Goal: Task Accomplishment & Management: Use online tool/utility

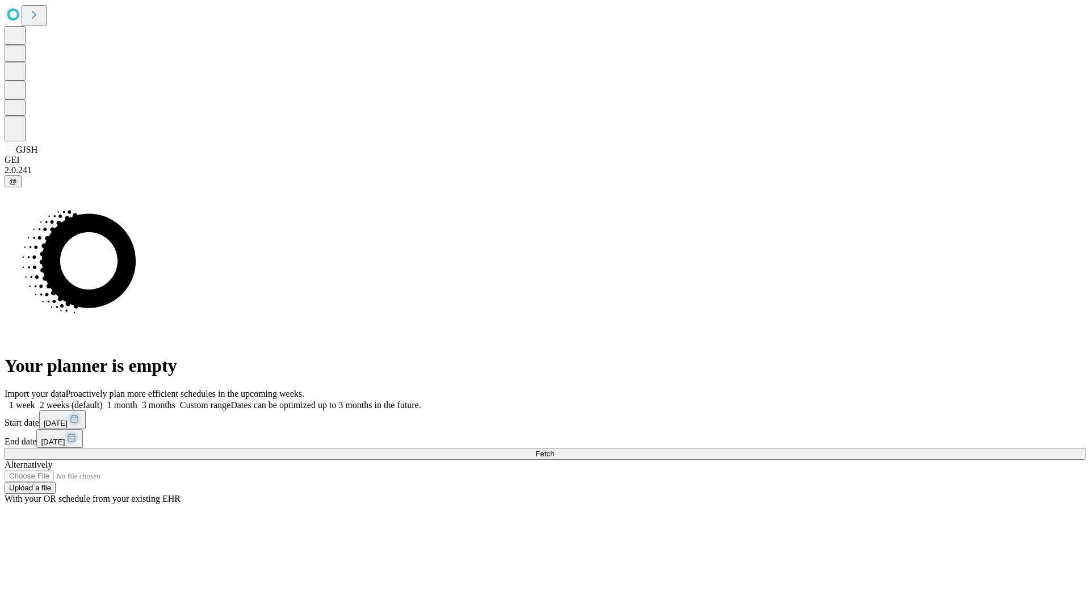
click at [554, 450] on span "Fetch" at bounding box center [544, 454] width 19 height 9
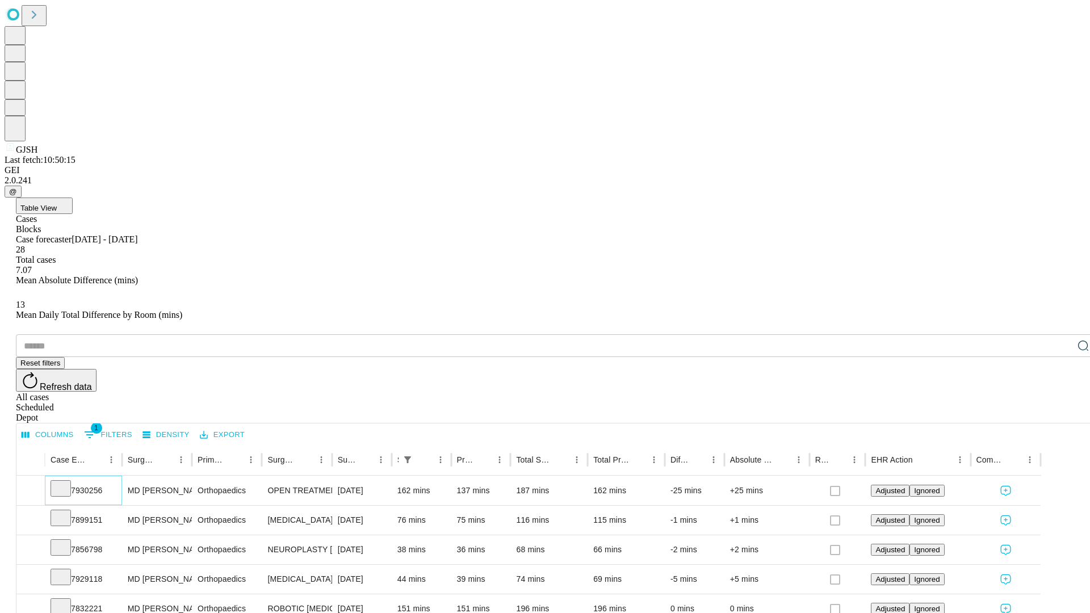
click at [66, 482] on icon at bounding box center [60, 487] width 11 height 11
